Goal: Information Seeking & Learning: Learn about a topic

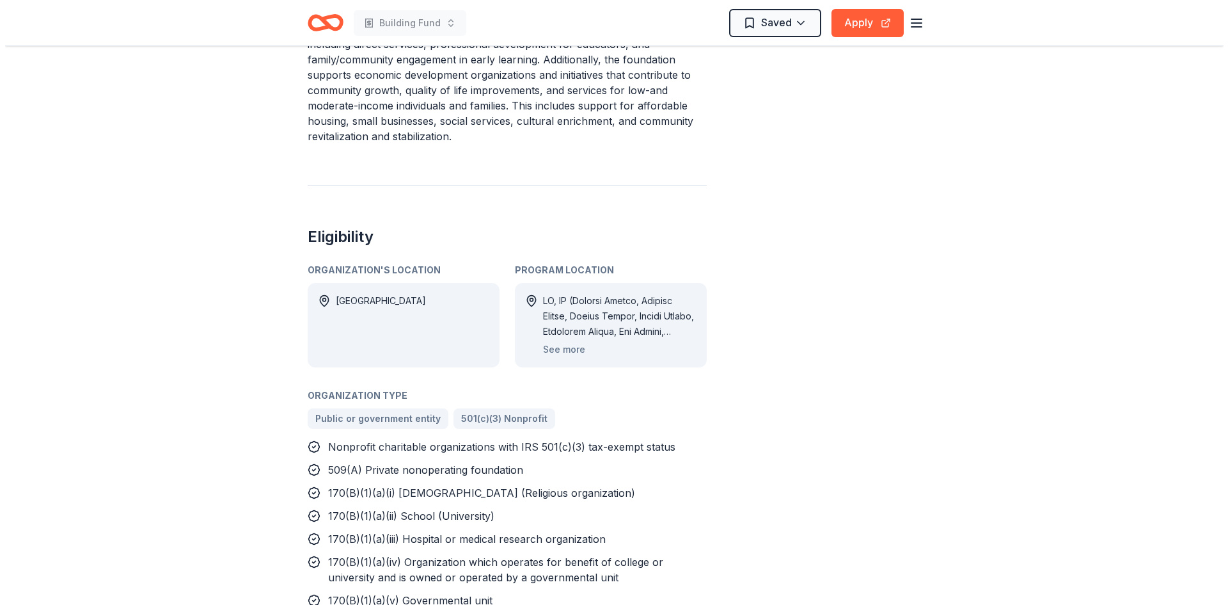
scroll to position [755, 0]
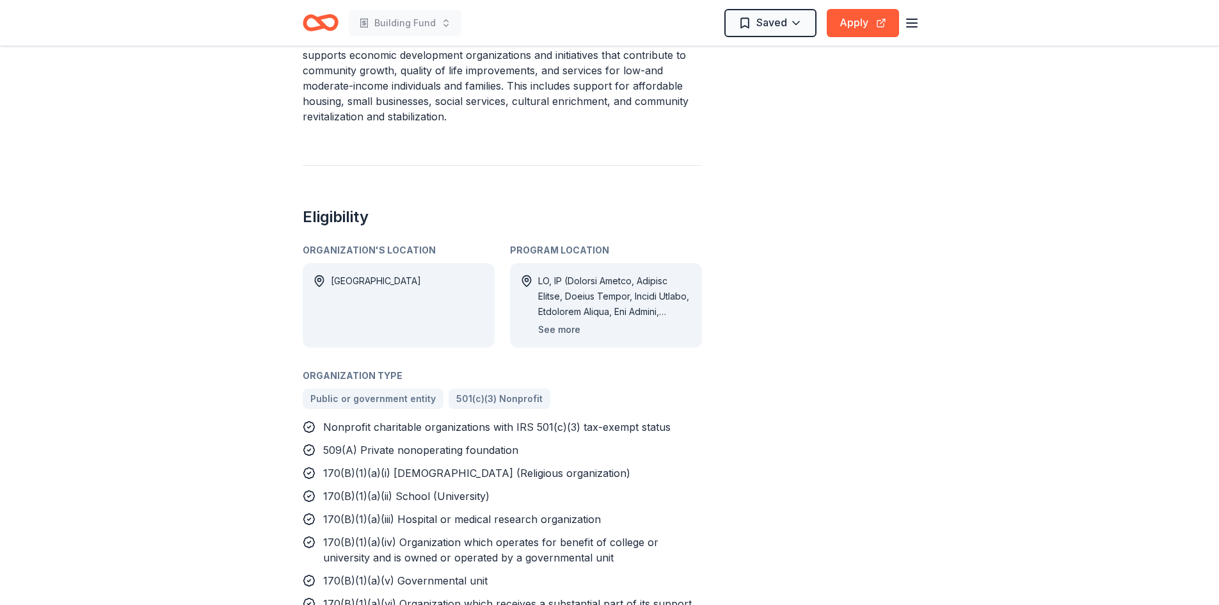
click at [552, 322] on button "See more" at bounding box center [559, 329] width 42 height 15
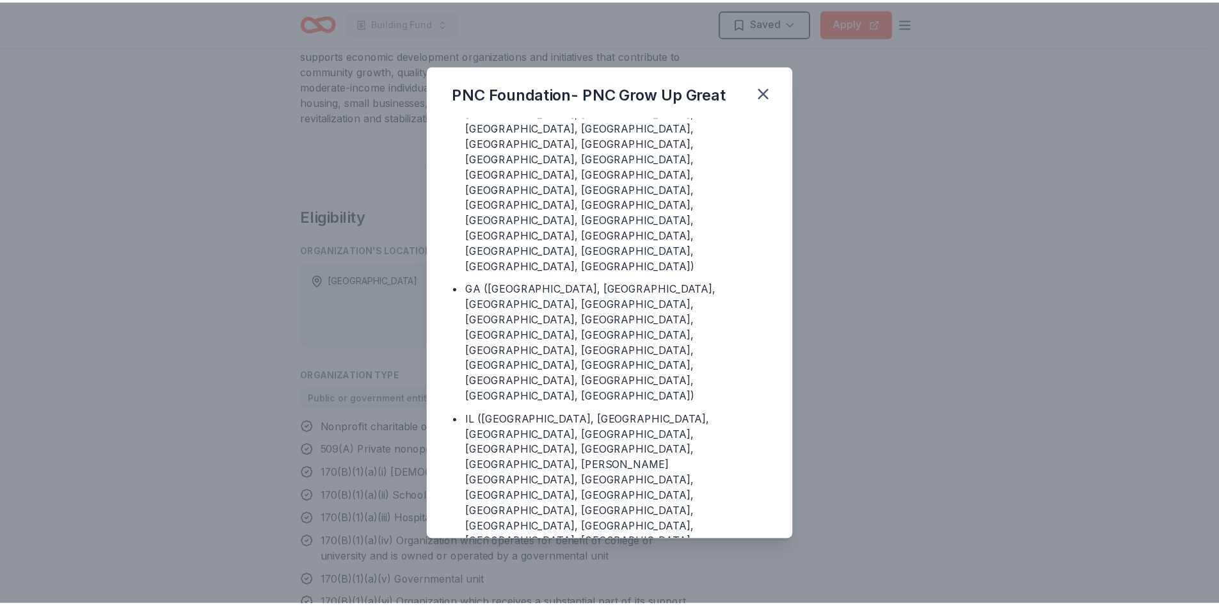
scroll to position [306, 0]
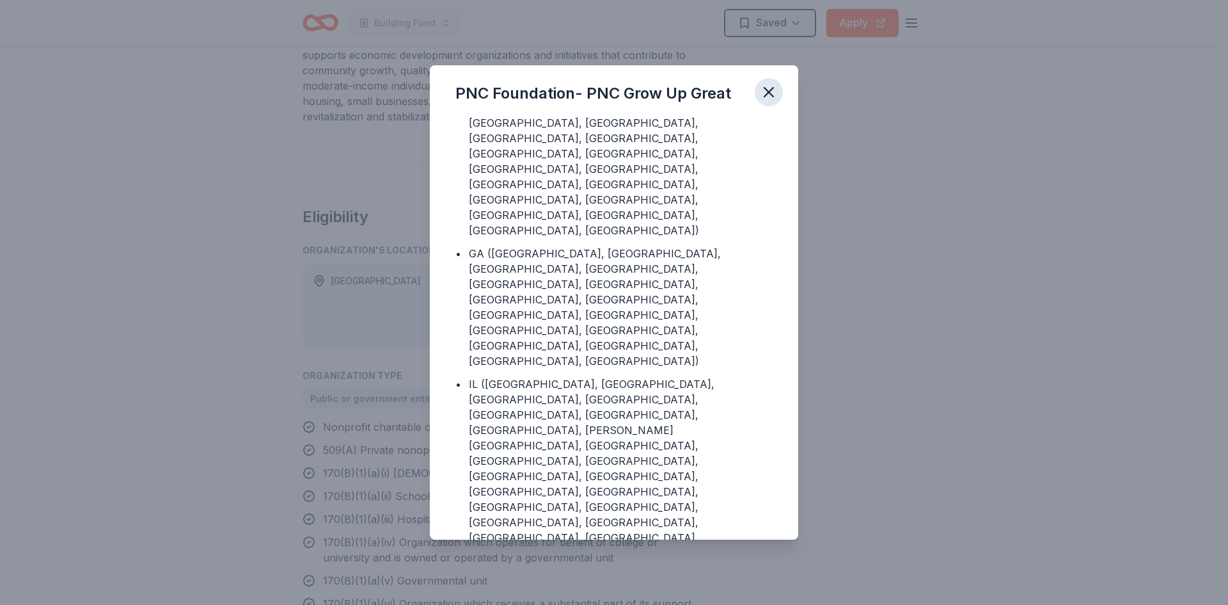
click at [768, 91] on icon "button" at bounding box center [769, 92] width 9 height 9
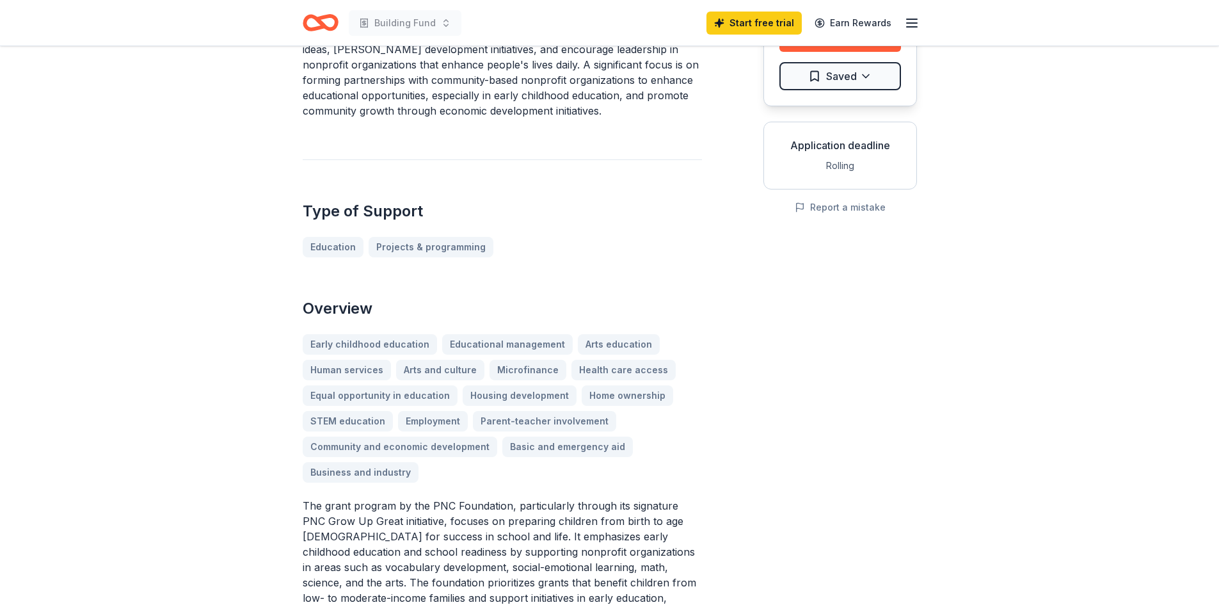
scroll to position [0, 0]
